Goal: Task Accomplishment & Management: Use online tool/utility

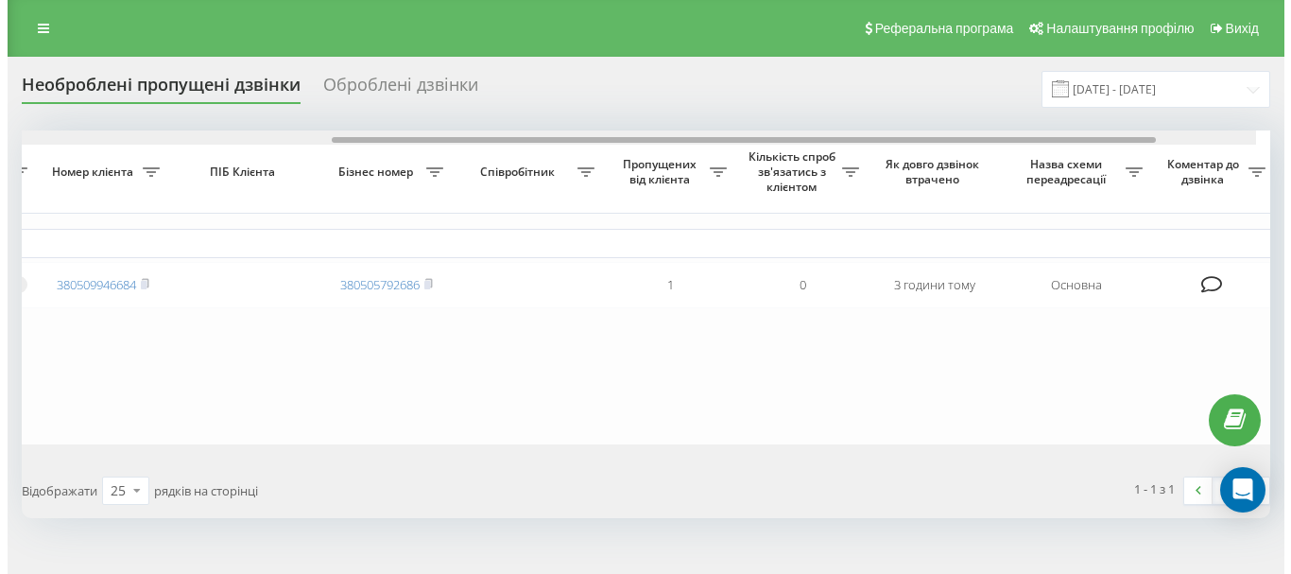
scroll to position [0, 522]
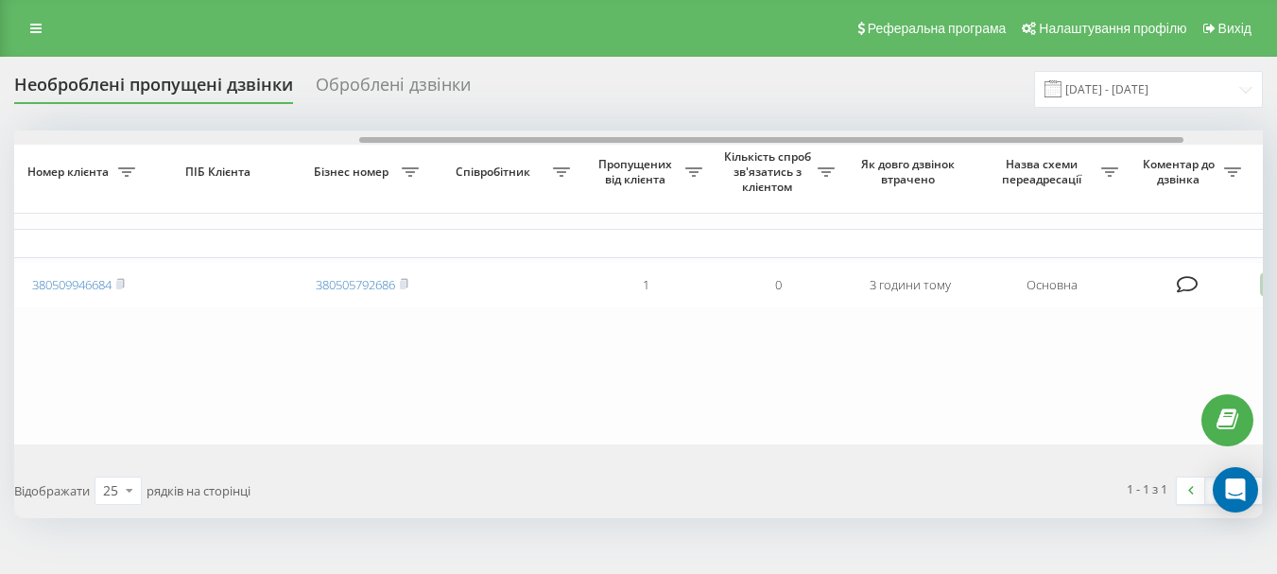
click at [1132, 166] on div "Обрати всі Час першого дзвінка Час останнього дзвінка Причина пропуску дзвінка …" at bounding box center [638, 286] width 1248 height 313
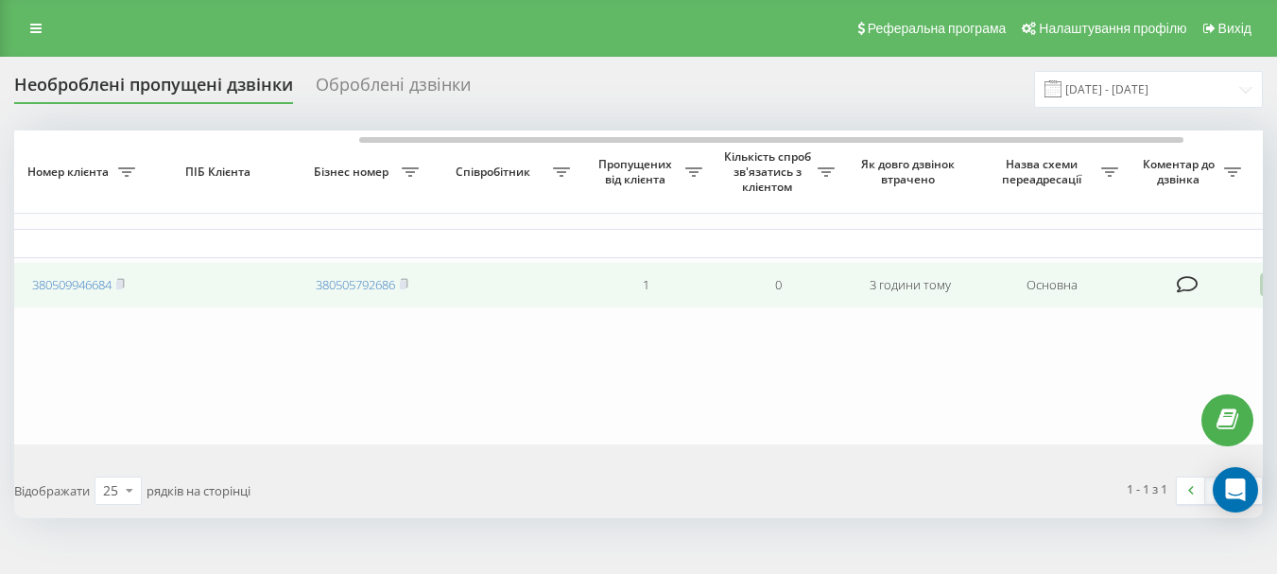
click at [1182, 291] on icon at bounding box center [1188, 284] width 22 height 19
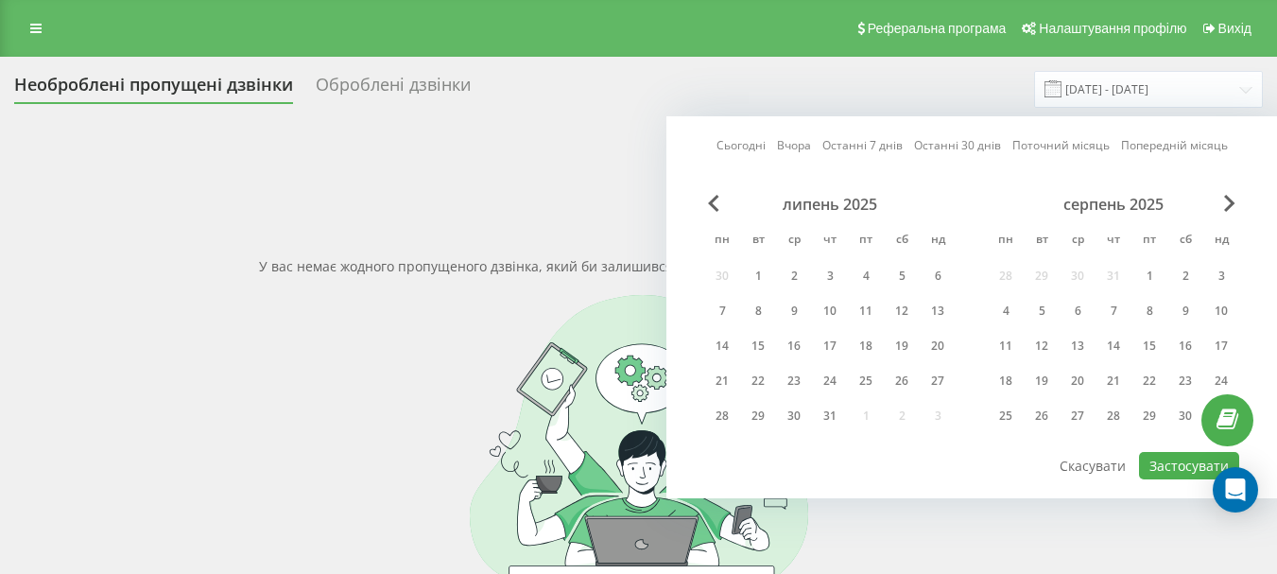
click at [1227, 197] on span "Next Month" at bounding box center [1229, 203] width 11 height 17
drag, startPoint x: 1038, startPoint y: 373, endPoint x: 1054, endPoint y: 393, distance: 25.5
click at [1037, 375] on div "23" at bounding box center [1041, 381] width 25 height 25
click at [1171, 462] on button "Застосувати" at bounding box center [1189, 465] width 100 height 27
type input "[DATE] - [DATE]"
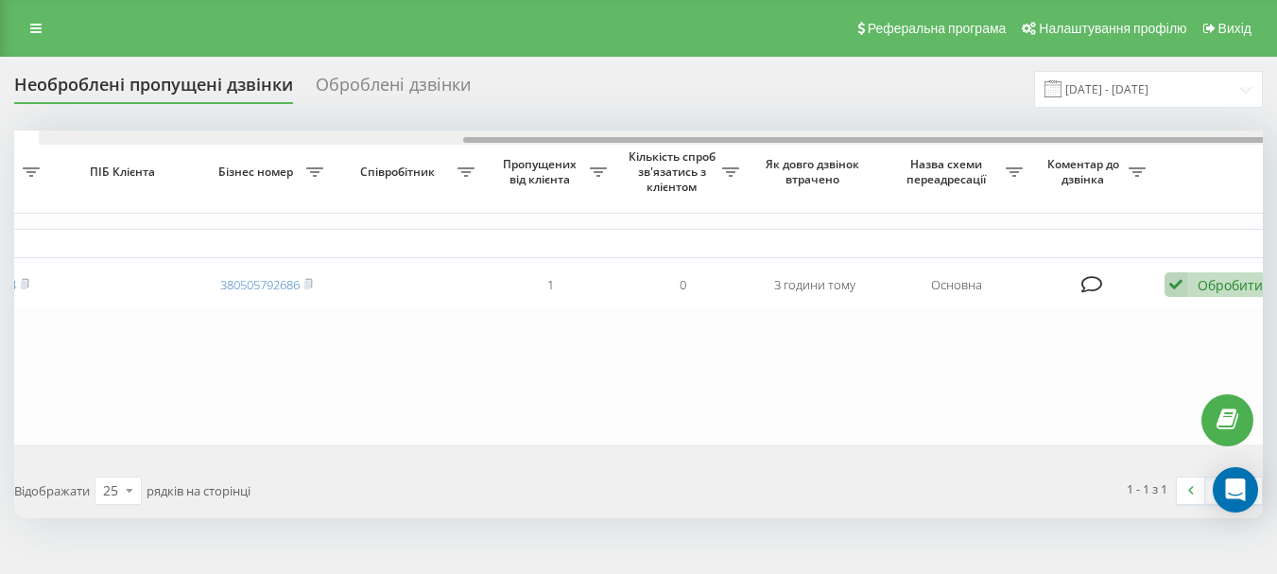
scroll to position [0, 642]
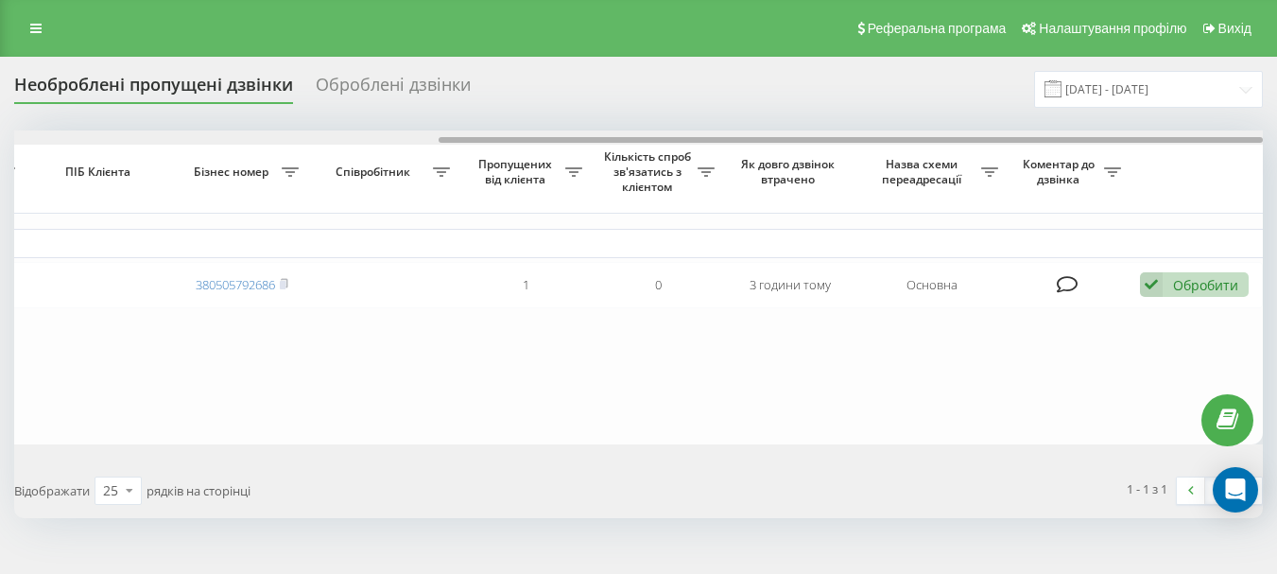
drag, startPoint x: 724, startPoint y: 141, endPoint x: 1163, endPoint y: 167, distance: 440.3
click at [1163, 167] on div "Обрати всі Час першого дзвінка Час останнього дзвінка Причина пропуску дзвінка …" at bounding box center [638, 286] width 1248 height 313
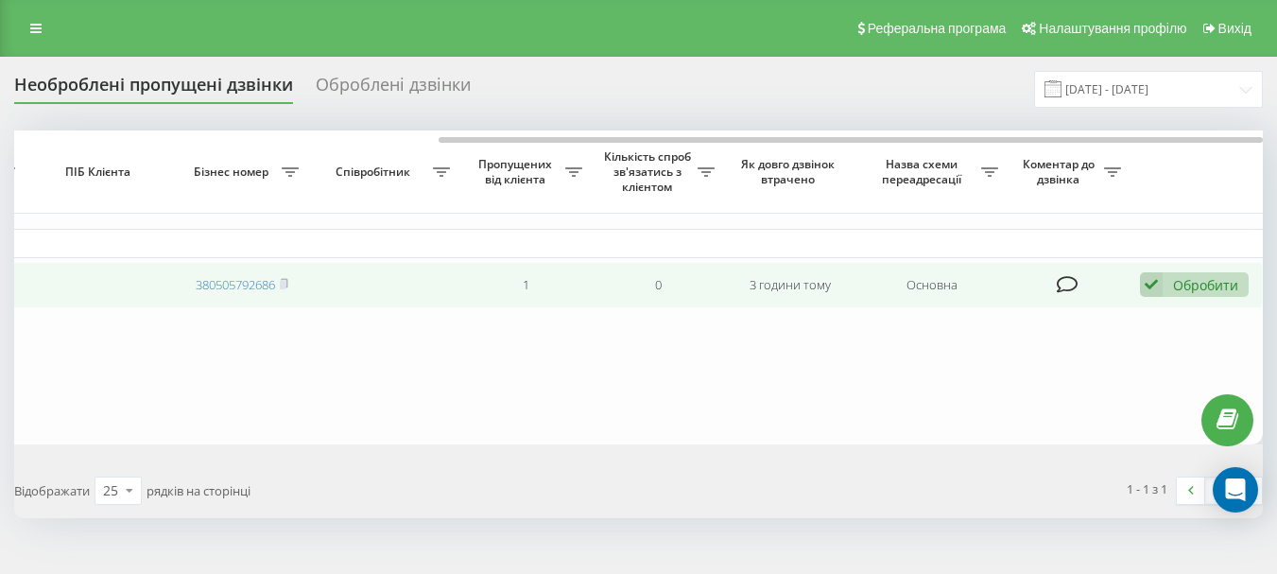
click at [1192, 291] on div "Обробити" at bounding box center [1205, 285] width 65 height 18
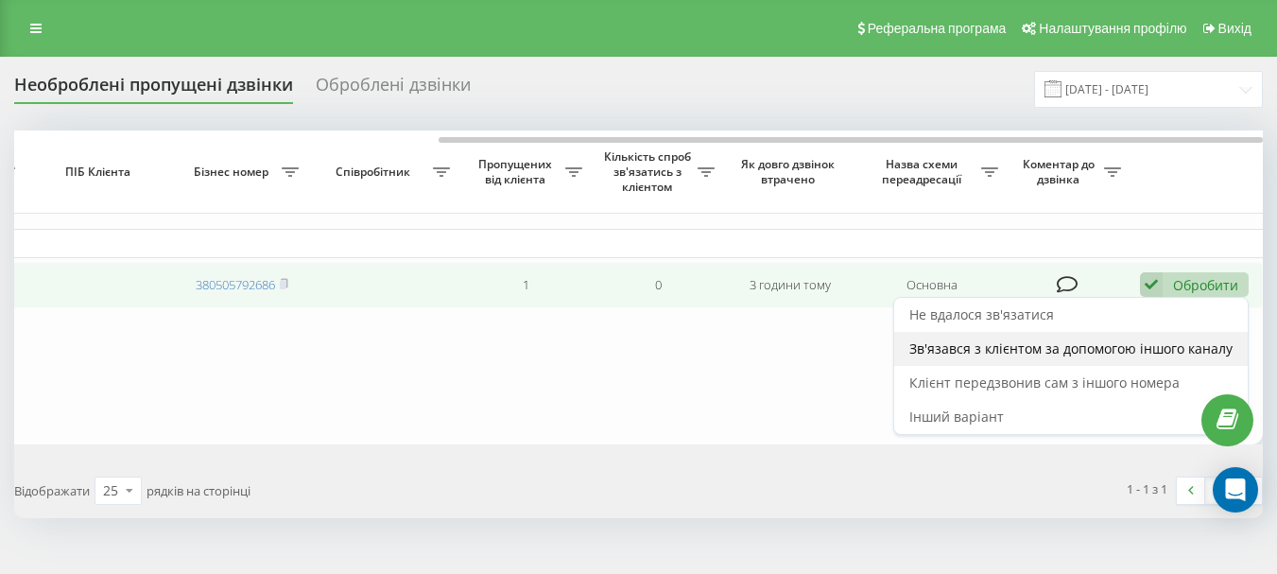
click at [986, 356] on span "Зв'язався з клієнтом за допомогою іншого каналу" at bounding box center [1070, 348] width 323 height 18
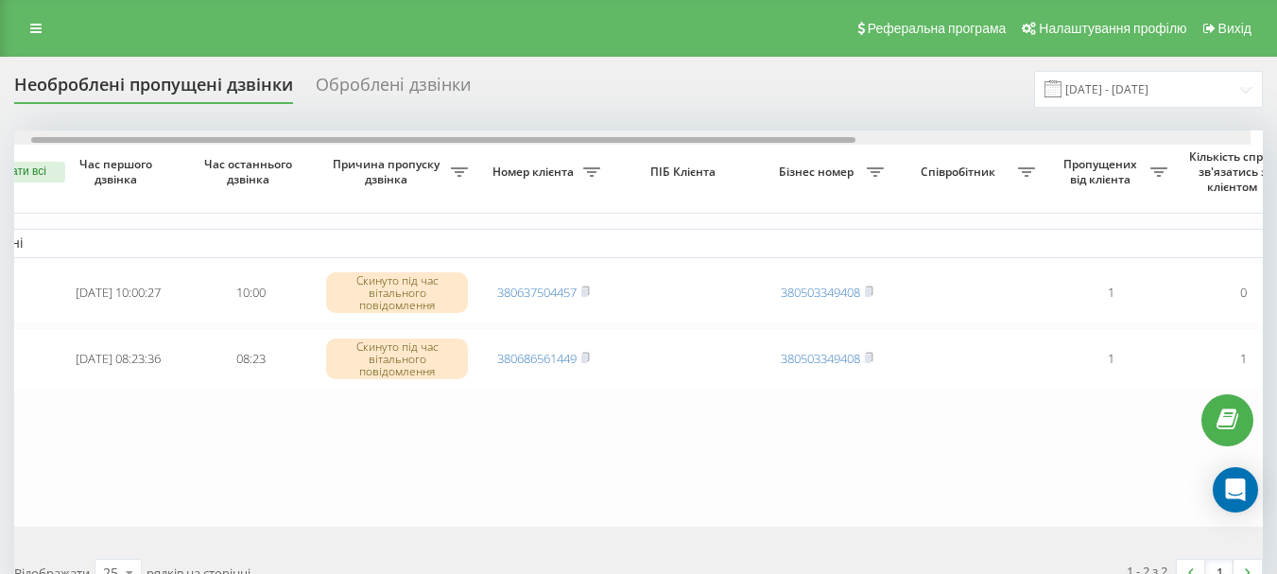
scroll to position [0, 23]
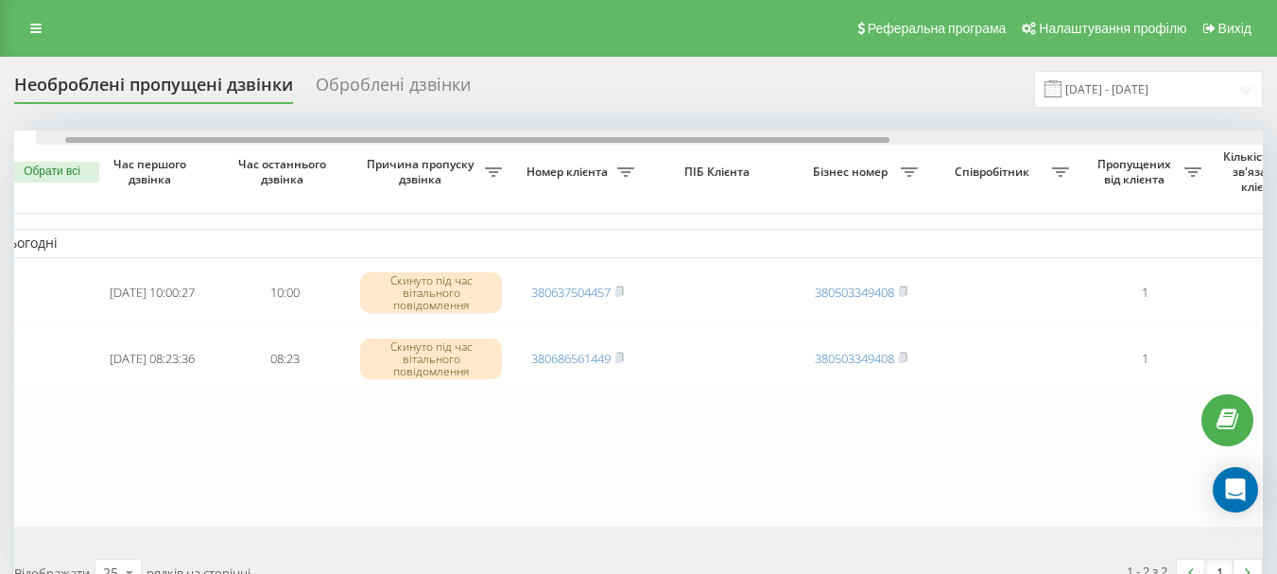
click at [508, 178] on div "Обрати всі Час першого дзвінка Час останнього дзвінка Причина пропуску дзвінка …" at bounding box center [638, 327] width 1248 height 395
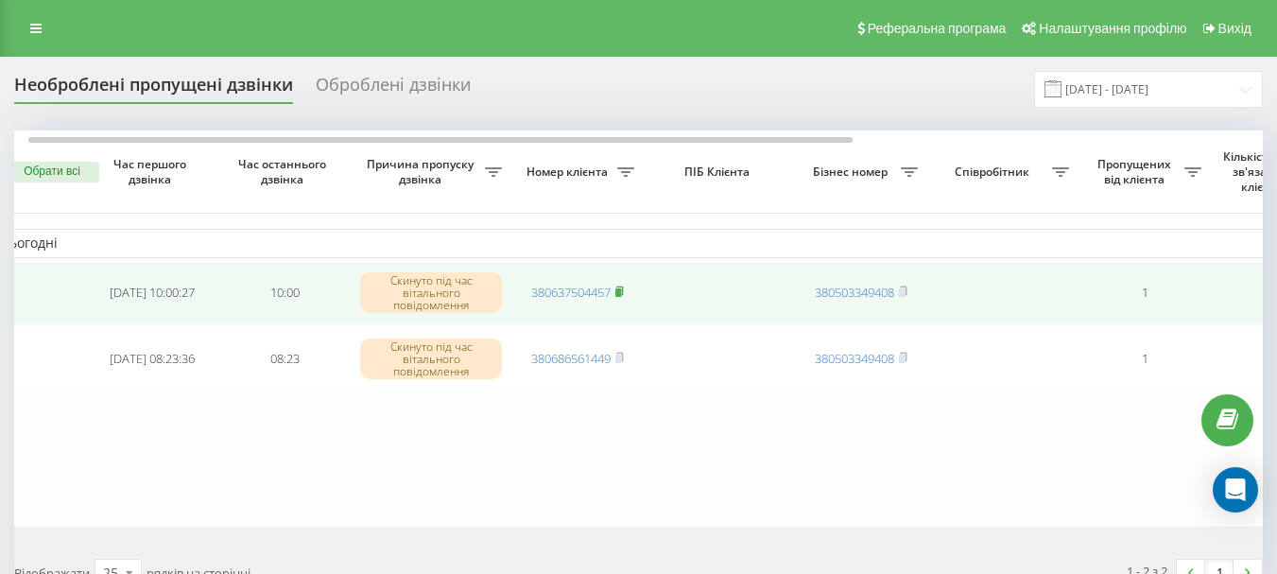
click at [621, 289] on rect at bounding box center [618, 292] width 6 height 9
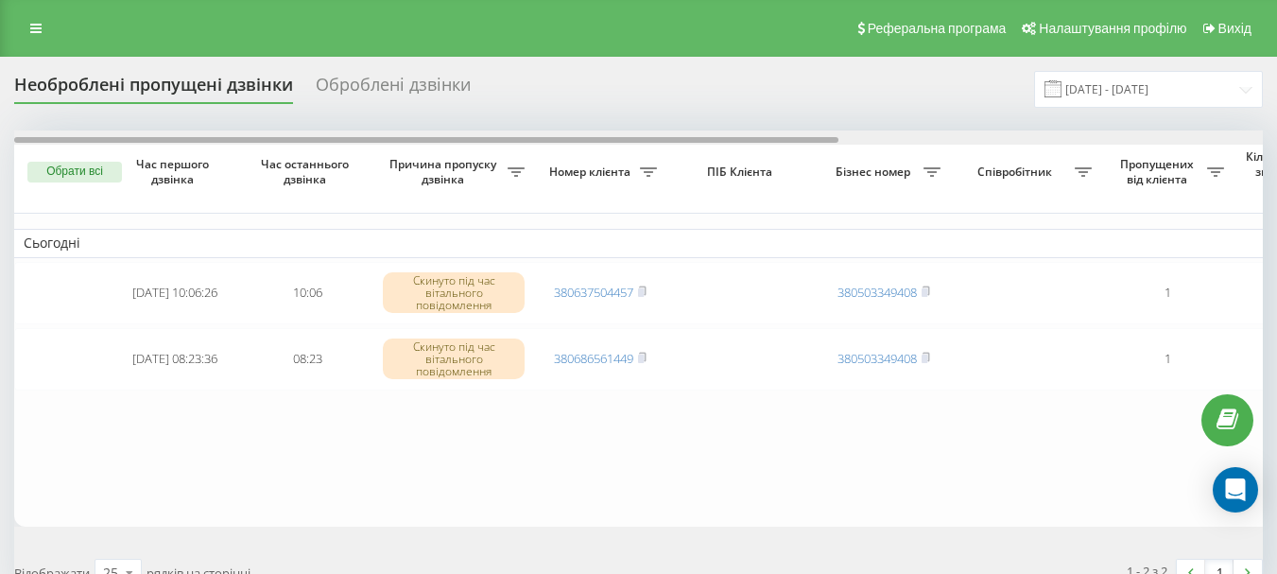
scroll to position [0, 642]
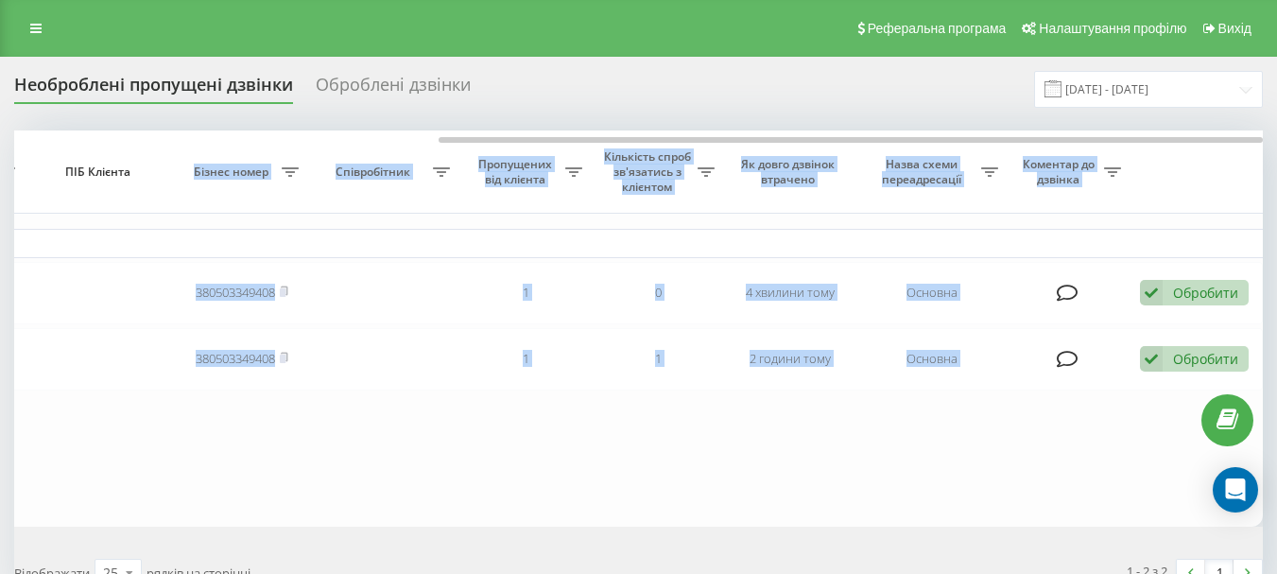
drag, startPoint x: 388, startPoint y: 136, endPoint x: 189, endPoint y: 150, distance: 199.9
click at [189, 150] on div "Обрати всі Час першого дзвінка Час останнього дзвінка Причина пропуску дзвінка …" at bounding box center [638, 327] width 1248 height 395
click at [505, 471] on table "Сьогодні 2025-09-23 10:06:26 10:06 Скинуто під час вітального повідомлення 3806…" at bounding box center [317, 327] width 1890 height 395
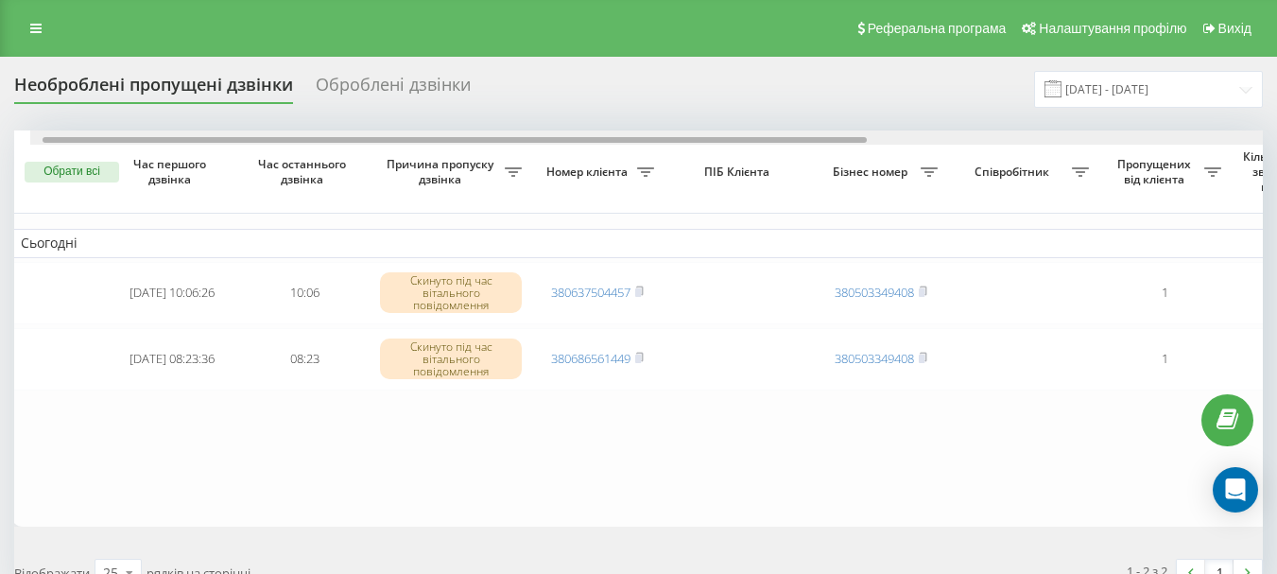
drag, startPoint x: 469, startPoint y: 137, endPoint x: 45, endPoint y: 171, distance: 424.8
click at [45, 171] on div "Обрати всі Час першого дзвінка Час останнього дзвінка Причина пропуску дзвінка …" at bounding box center [638, 327] width 1248 height 395
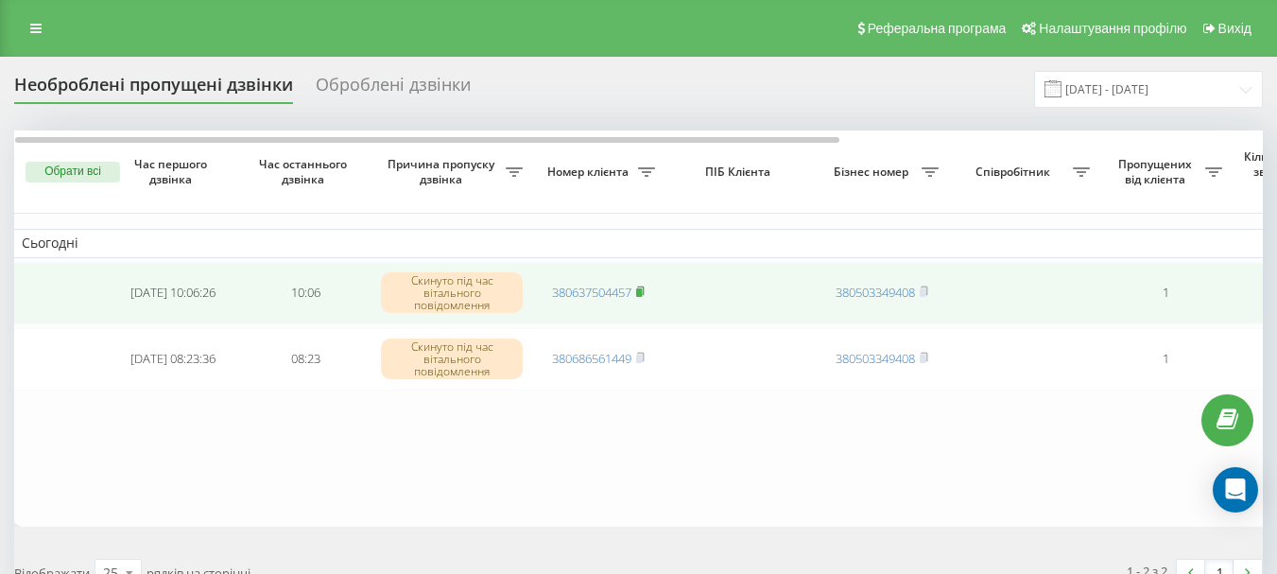
click at [641, 293] on rect at bounding box center [639, 292] width 6 height 9
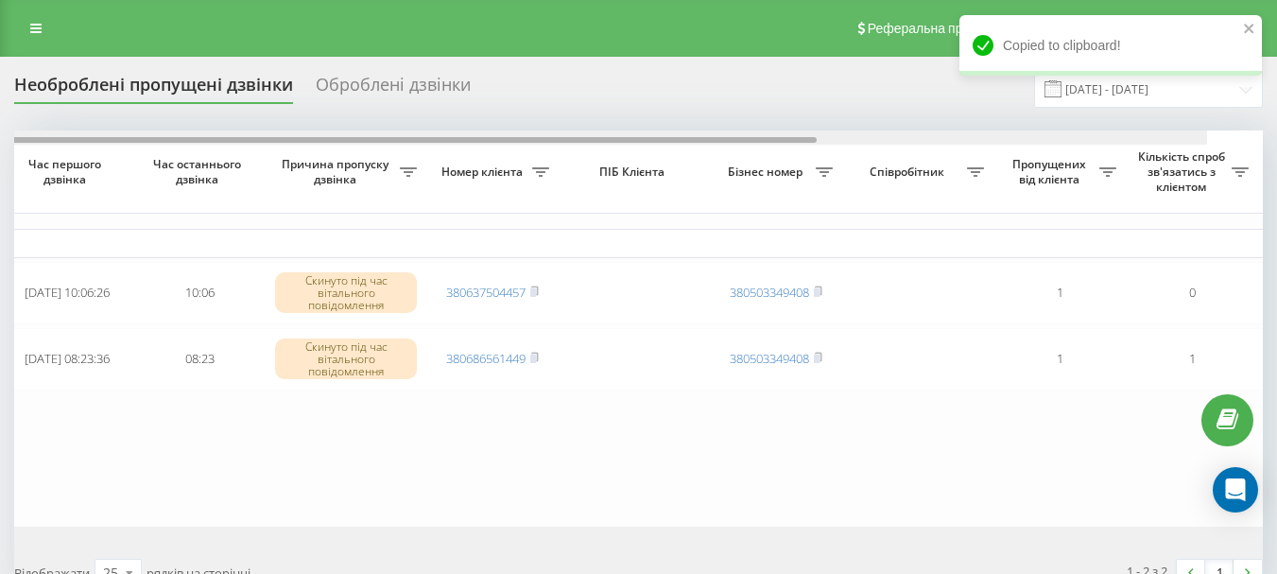
scroll to position [0, 0]
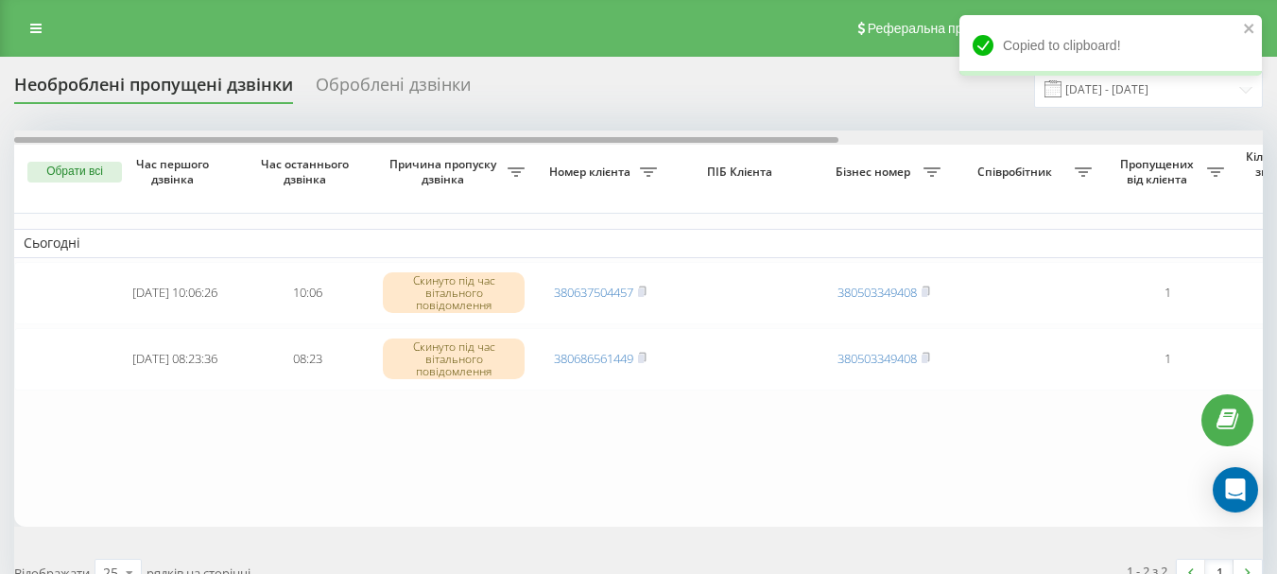
drag, startPoint x: 736, startPoint y: 141, endPoint x: 596, endPoint y: 162, distance: 141.4
click at [596, 162] on div "Обрати всі Час першого дзвінка Час останнього дзвінка Причина пропуску дзвінка …" at bounding box center [638, 327] width 1248 height 395
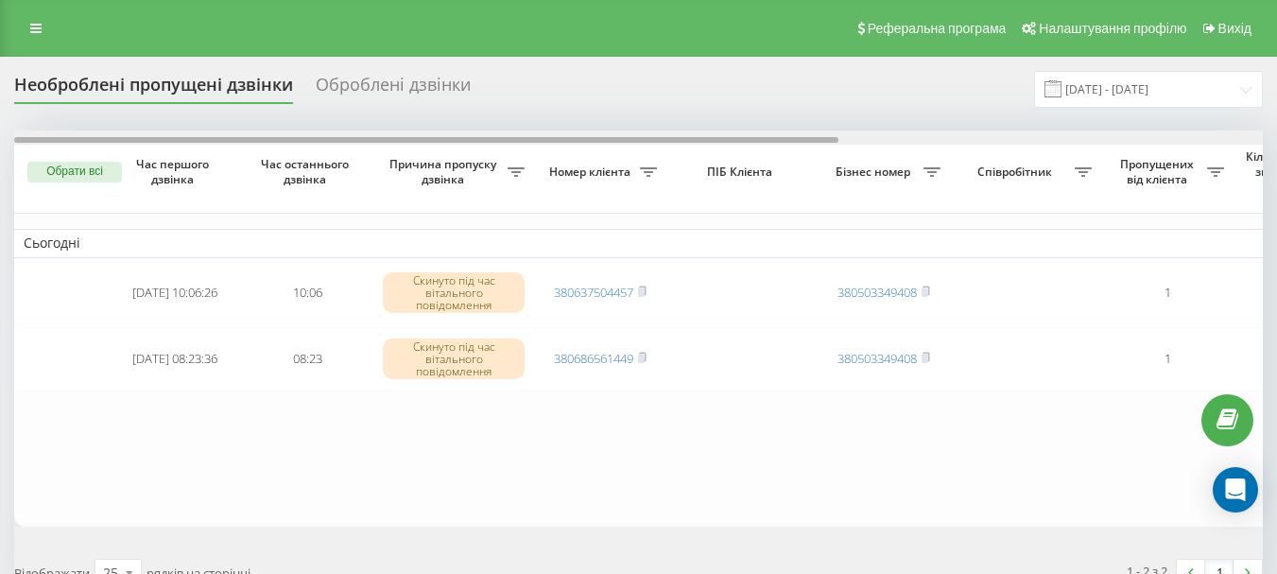
drag, startPoint x: 588, startPoint y: 141, endPoint x: 521, endPoint y: 129, distance: 68.1
click at [521, 129] on div "Необроблені пропущені дзвінки Оброблені дзвінки 23.09.2025 - 23.09.2025 Обрати …" at bounding box center [638, 335] width 1248 height 529
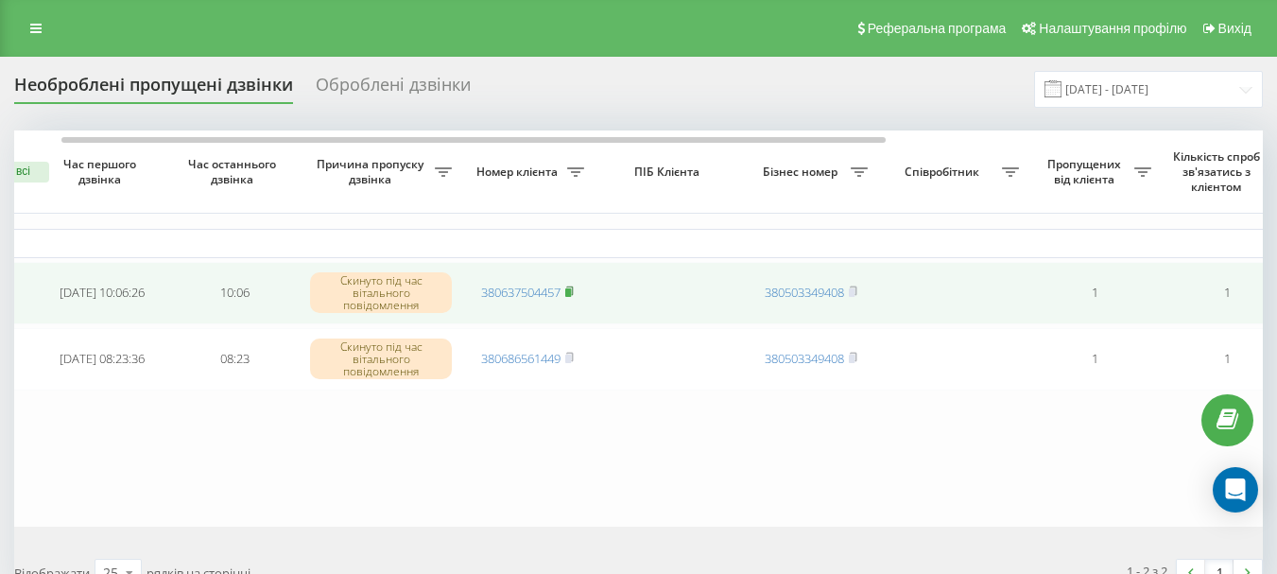
click at [571, 293] on rect at bounding box center [568, 292] width 6 height 9
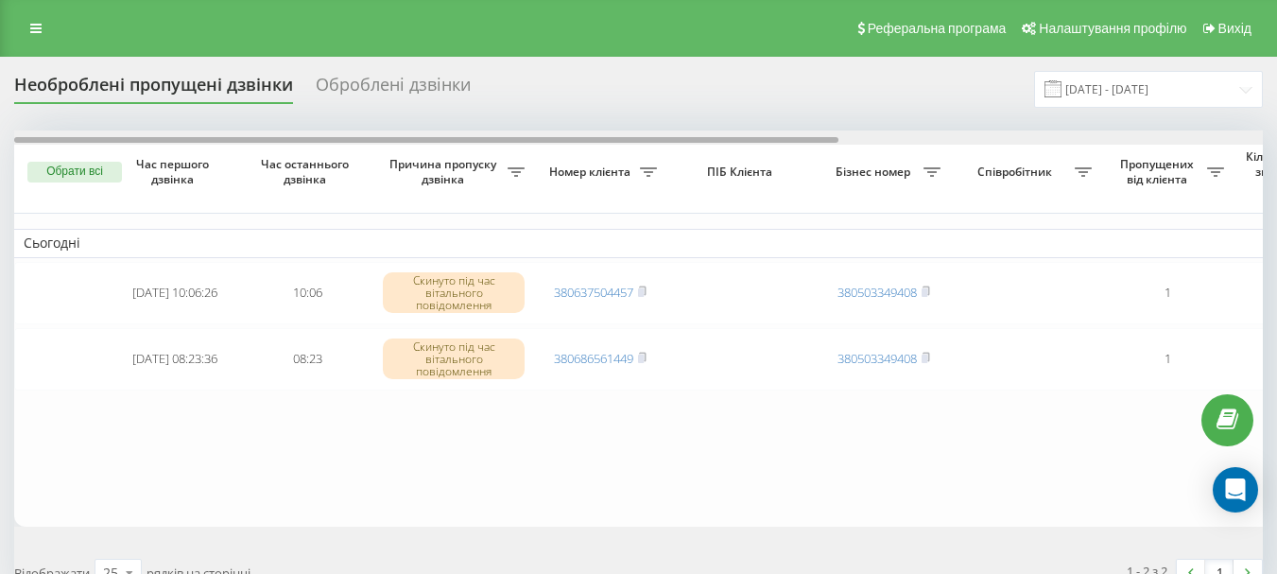
drag, startPoint x: 281, startPoint y: 139, endPoint x: 213, endPoint y: 147, distance: 68.6
click at [213, 147] on div "Обрати всі Час першого дзвінка Час останнього дзвінка Причина пропуску дзвінка …" at bounding box center [638, 327] width 1248 height 395
